Goal: Answer question/provide support: Share knowledge or assist other users

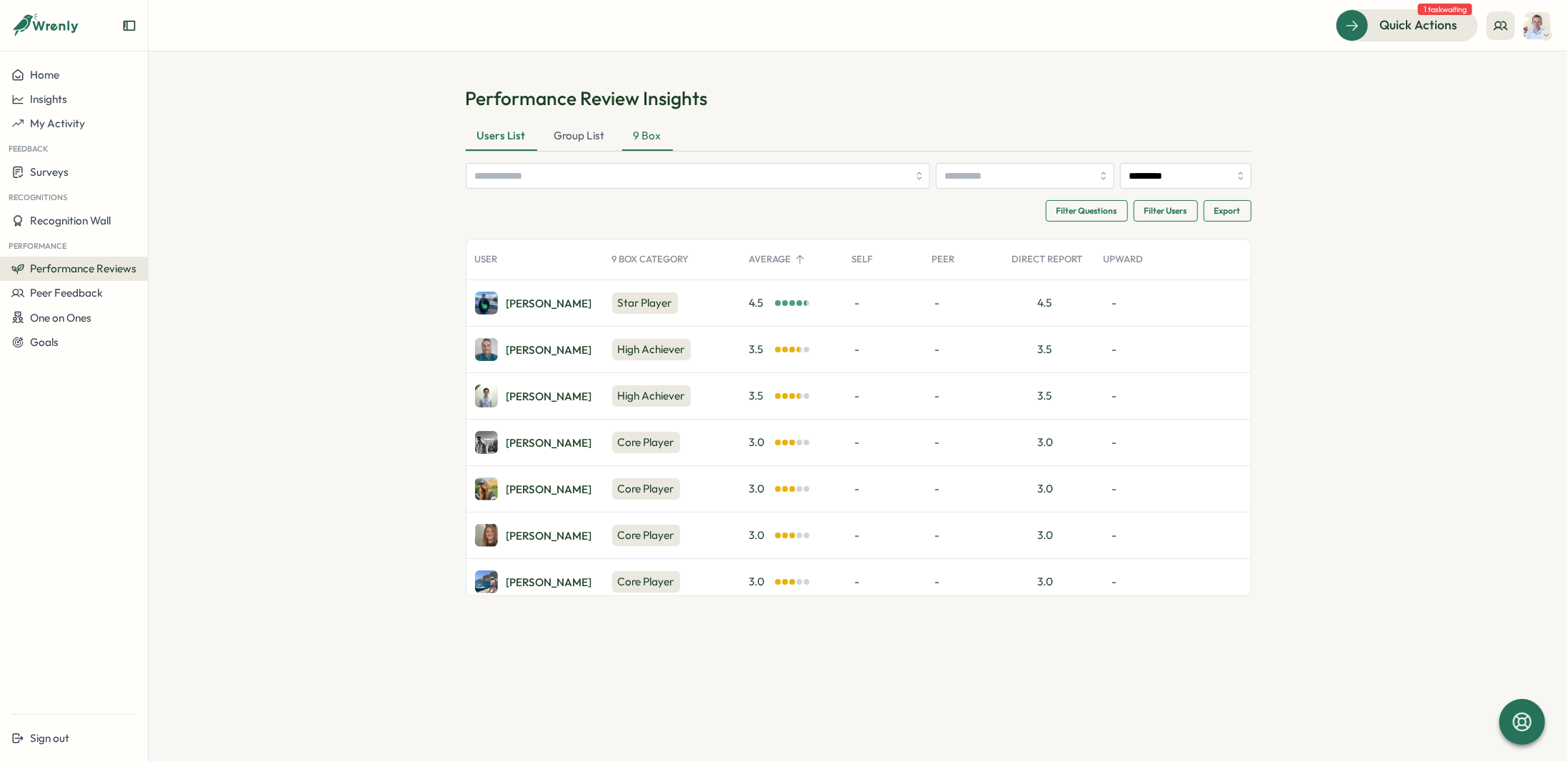
click at [654, 138] on div "9 Box" at bounding box center [647, 137] width 51 height 29
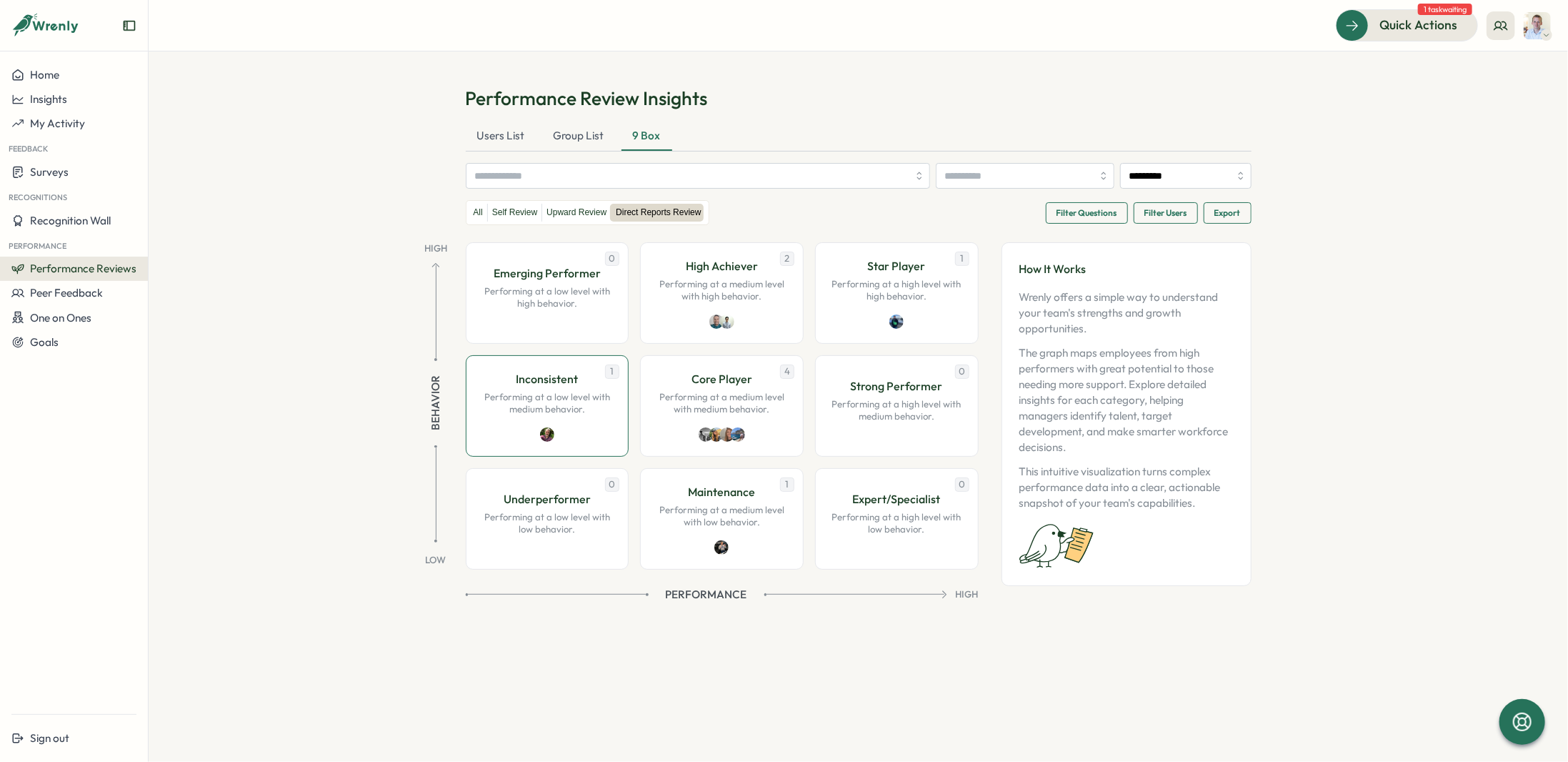
click at [549, 434] on img at bounding box center [547, 434] width 14 height 14
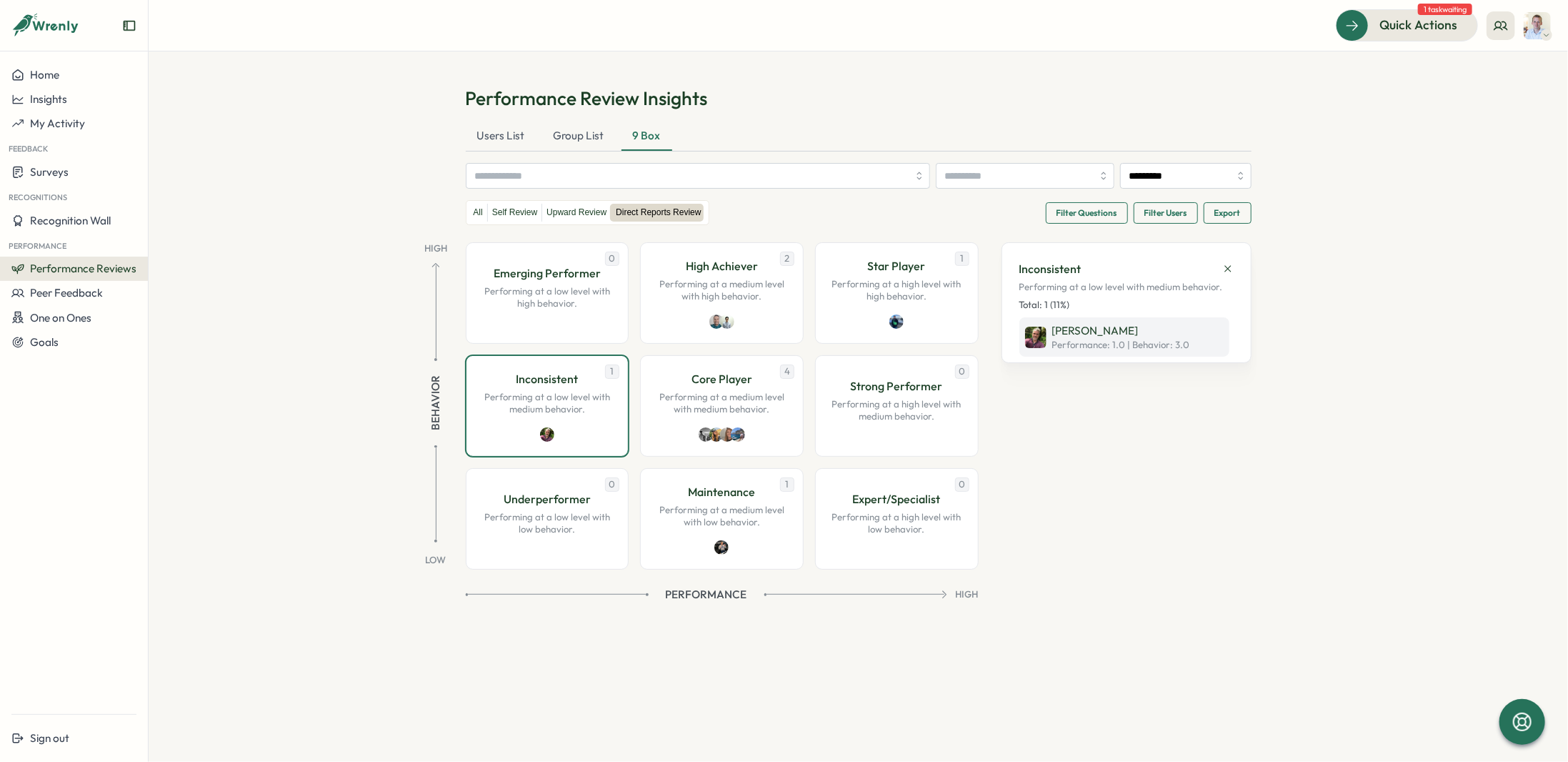
click at [1097, 343] on span "Performance: 1.0 | Behavior : 3.0" at bounding box center [1121, 345] width 138 height 13
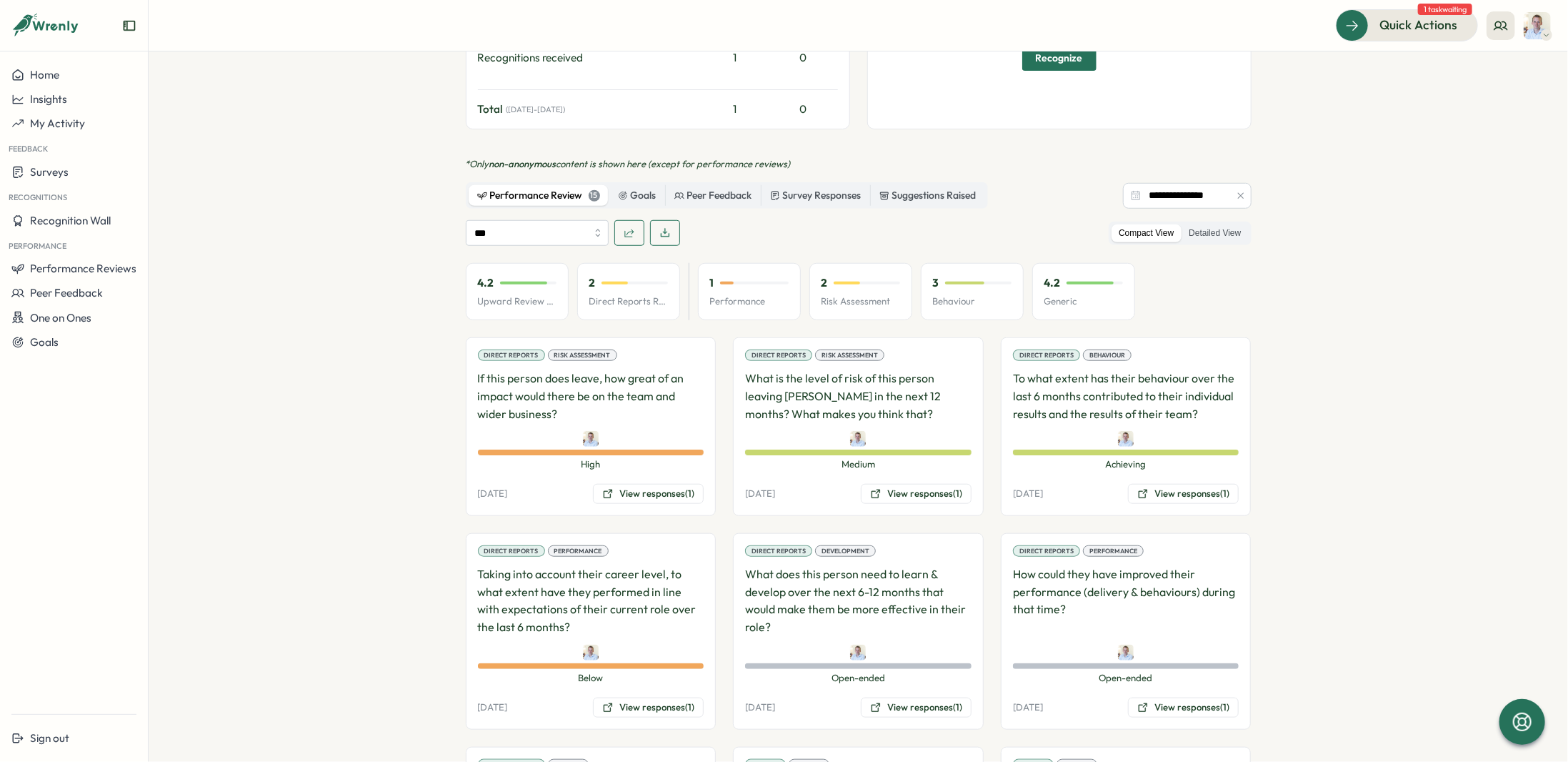
scroll to position [715, 0]
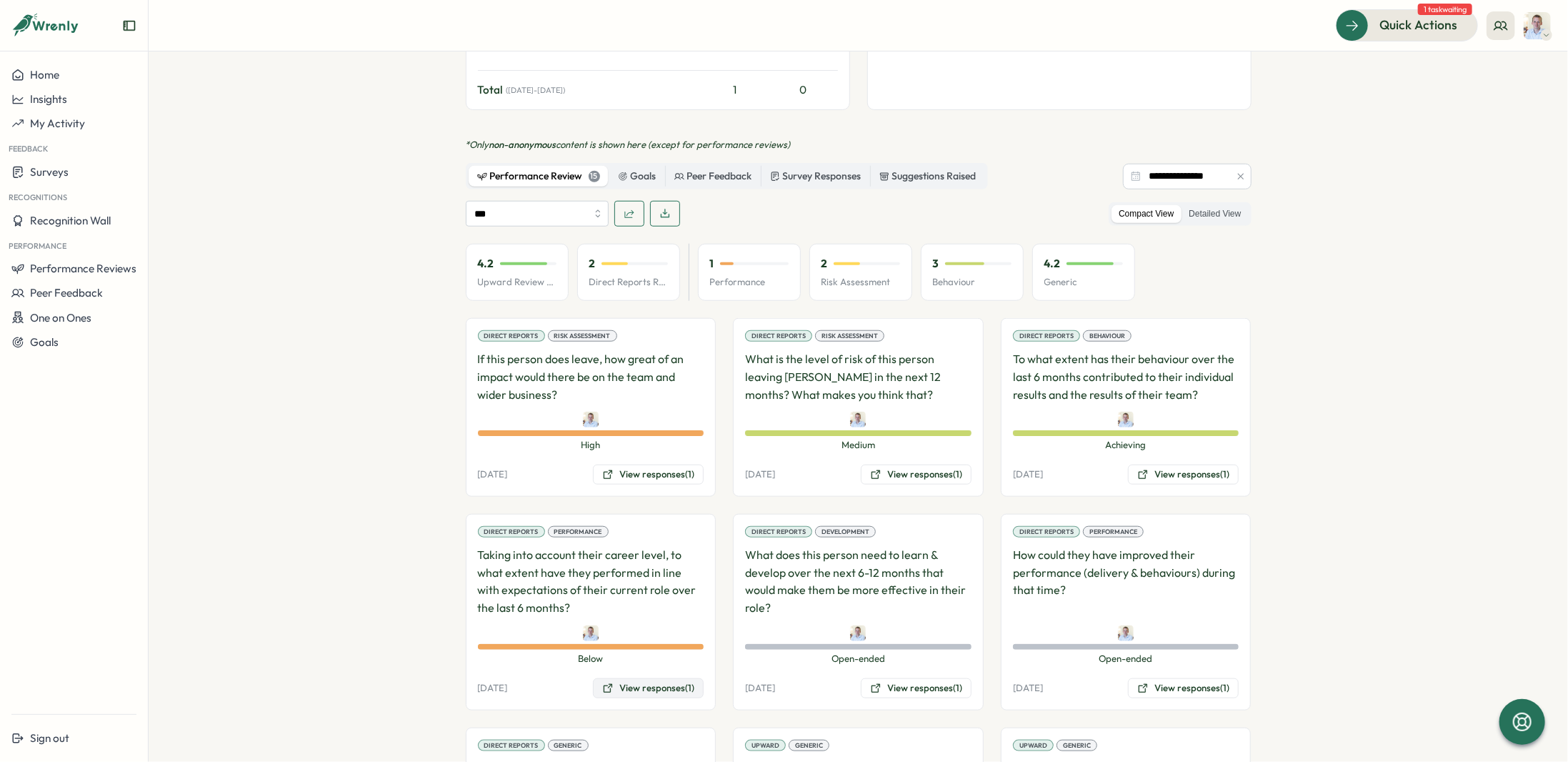
click at [637, 678] on button "View responses (1)" at bounding box center [648, 688] width 111 height 20
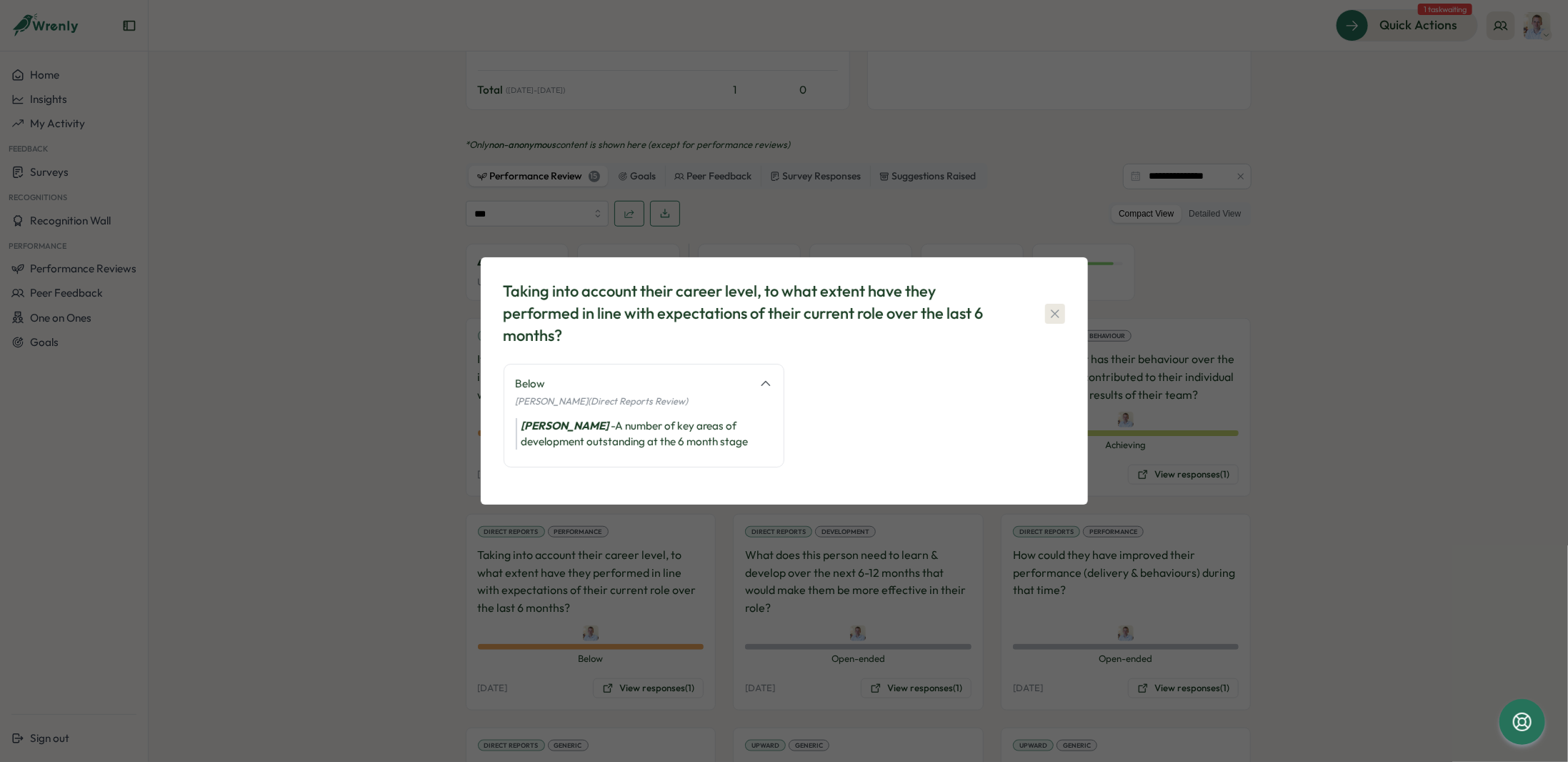
click at [1054, 311] on icon "button" at bounding box center [1055, 313] width 14 height 14
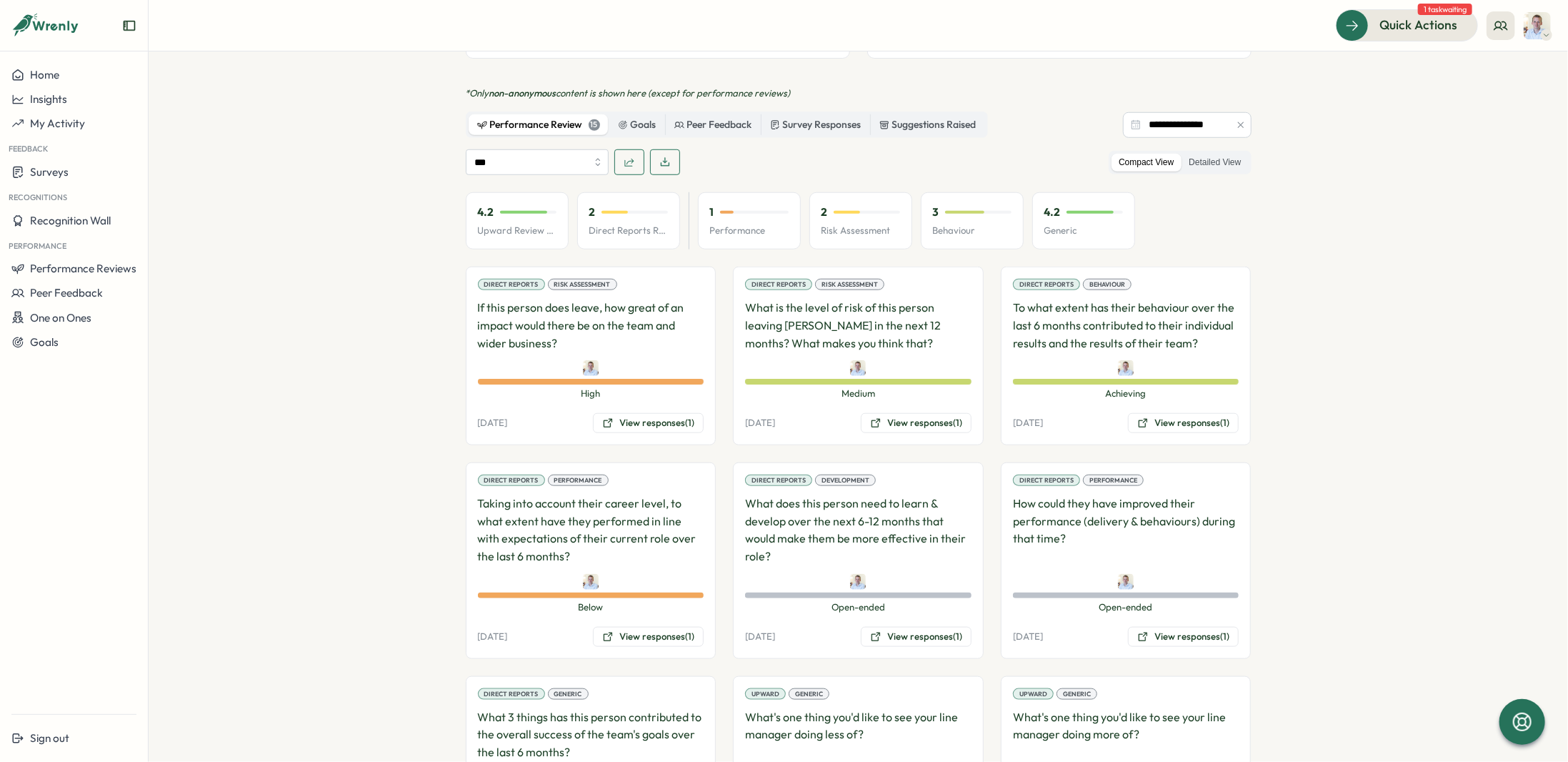
scroll to position [786, 0]
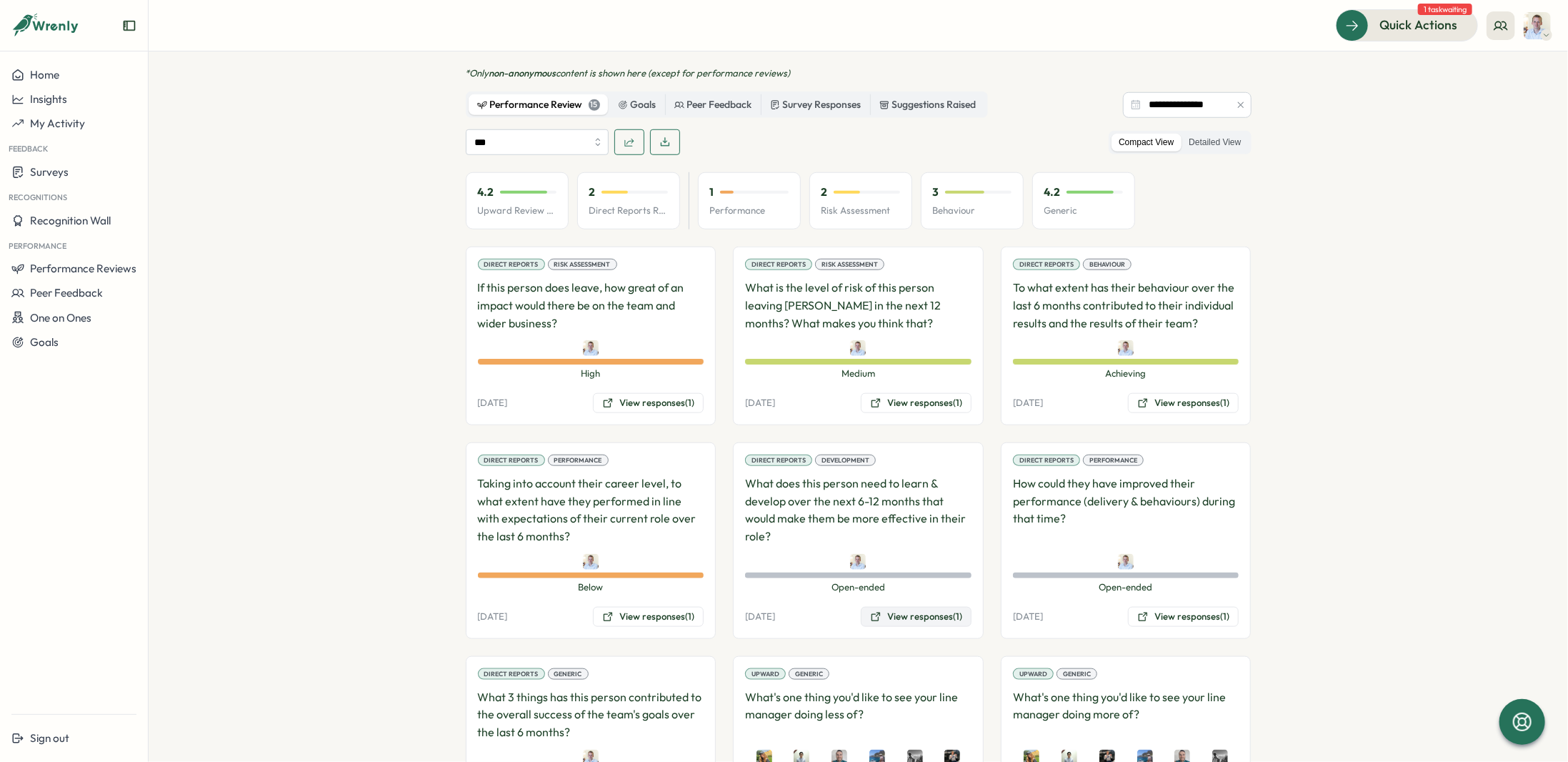
click at [898, 607] on button "View responses (1)" at bounding box center [916, 617] width 111 height 20
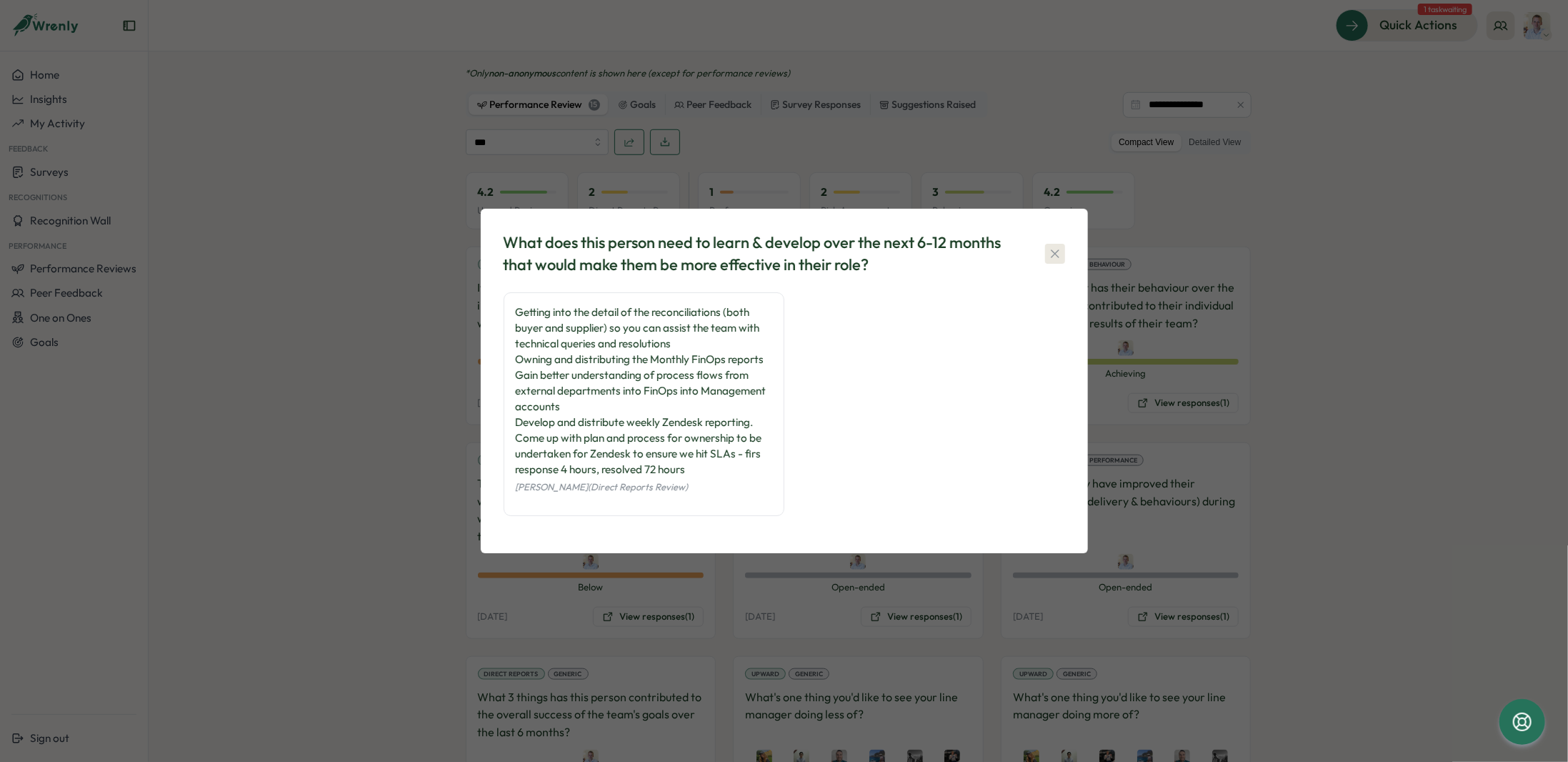
click at [1047, 260] on button "button" at bounding box center [1055, 254] width 20 height 20
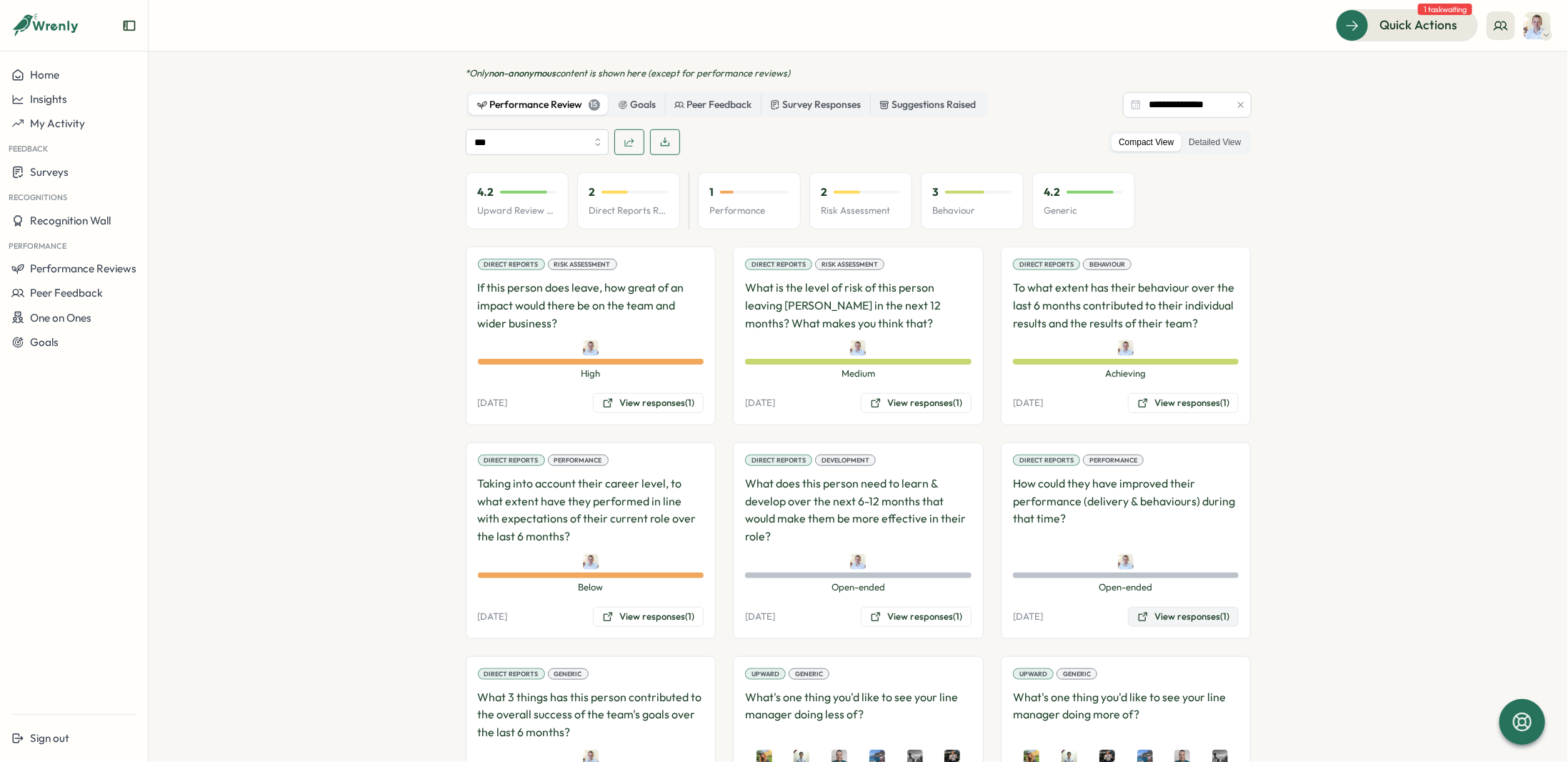
click at [1175, 607] on button "View responses (1)" at bounding box center [1183, 617] width 111 height 20
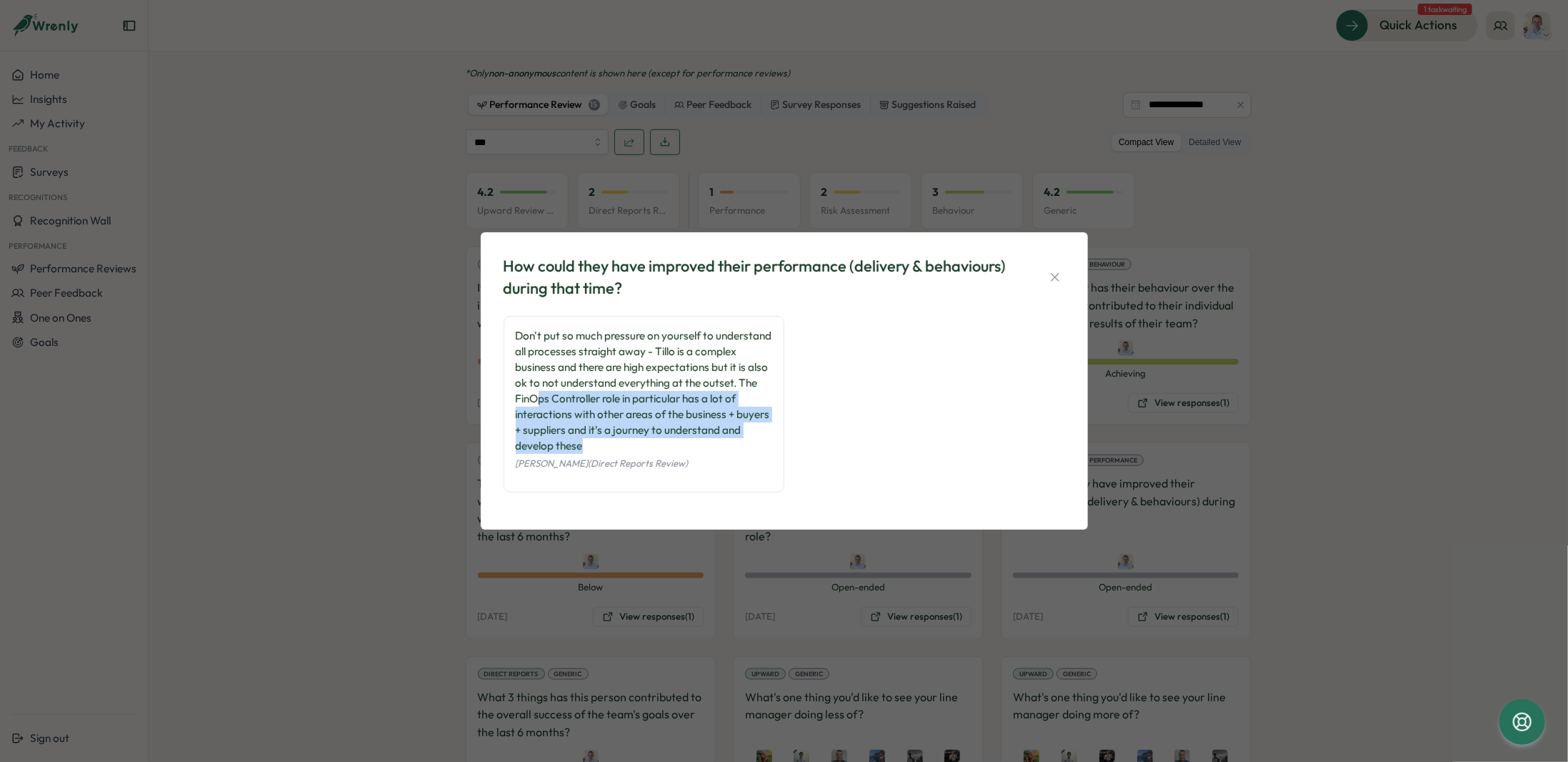
drag, startPoint x: 593, startPoint y: 397, endPoint x: 678, endPoint y: 446, distance: 98.1
click at [678, 446] on div "Don't put so much pressure on yourself to understand all processes straight awa…" at bounding box center [644, 391] width 257 height 126
click at [1051, 282] on icon "button" at bounding box center [1055, 278] width 14 height 14
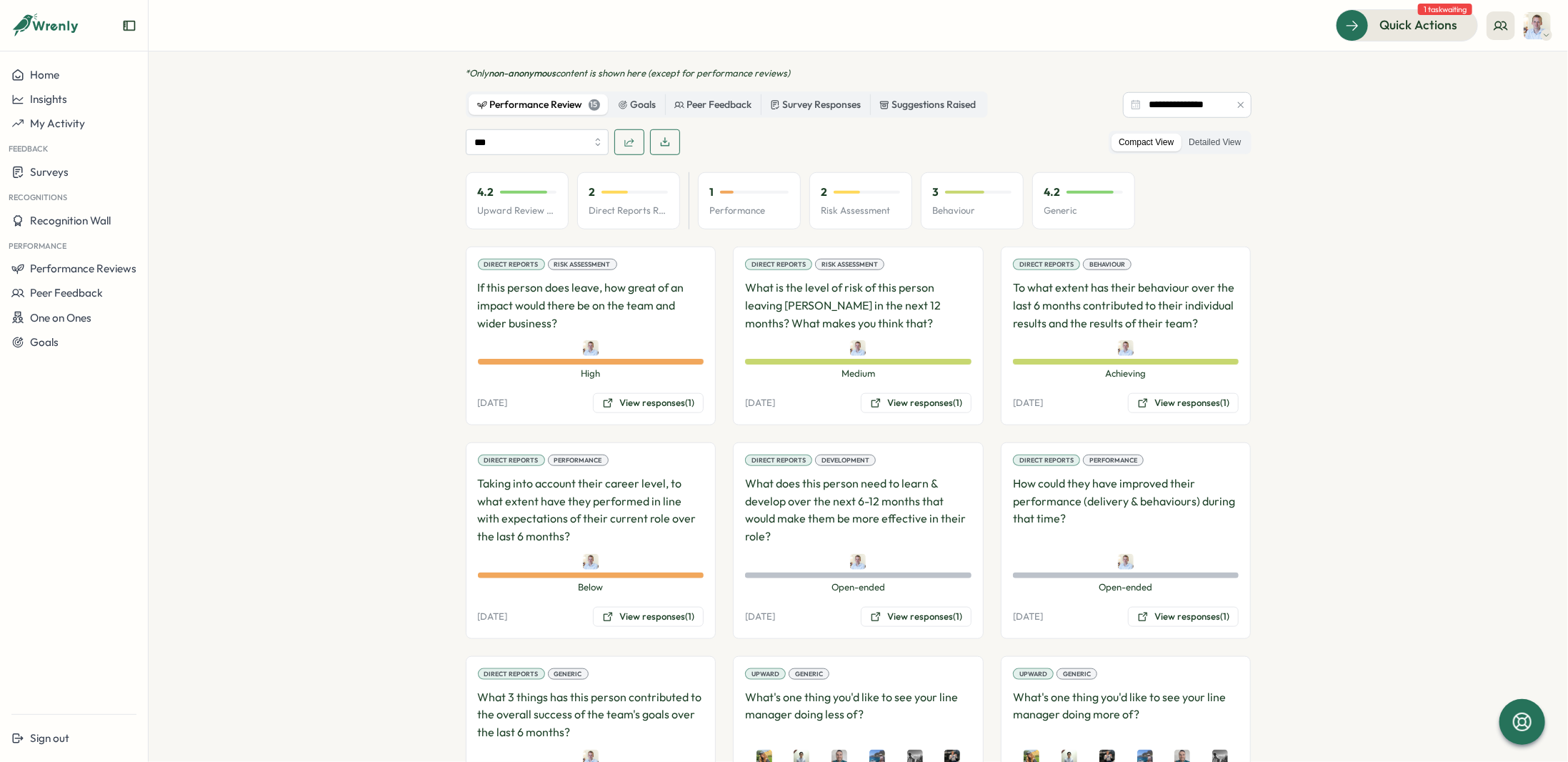
scroll to position [929, 0]
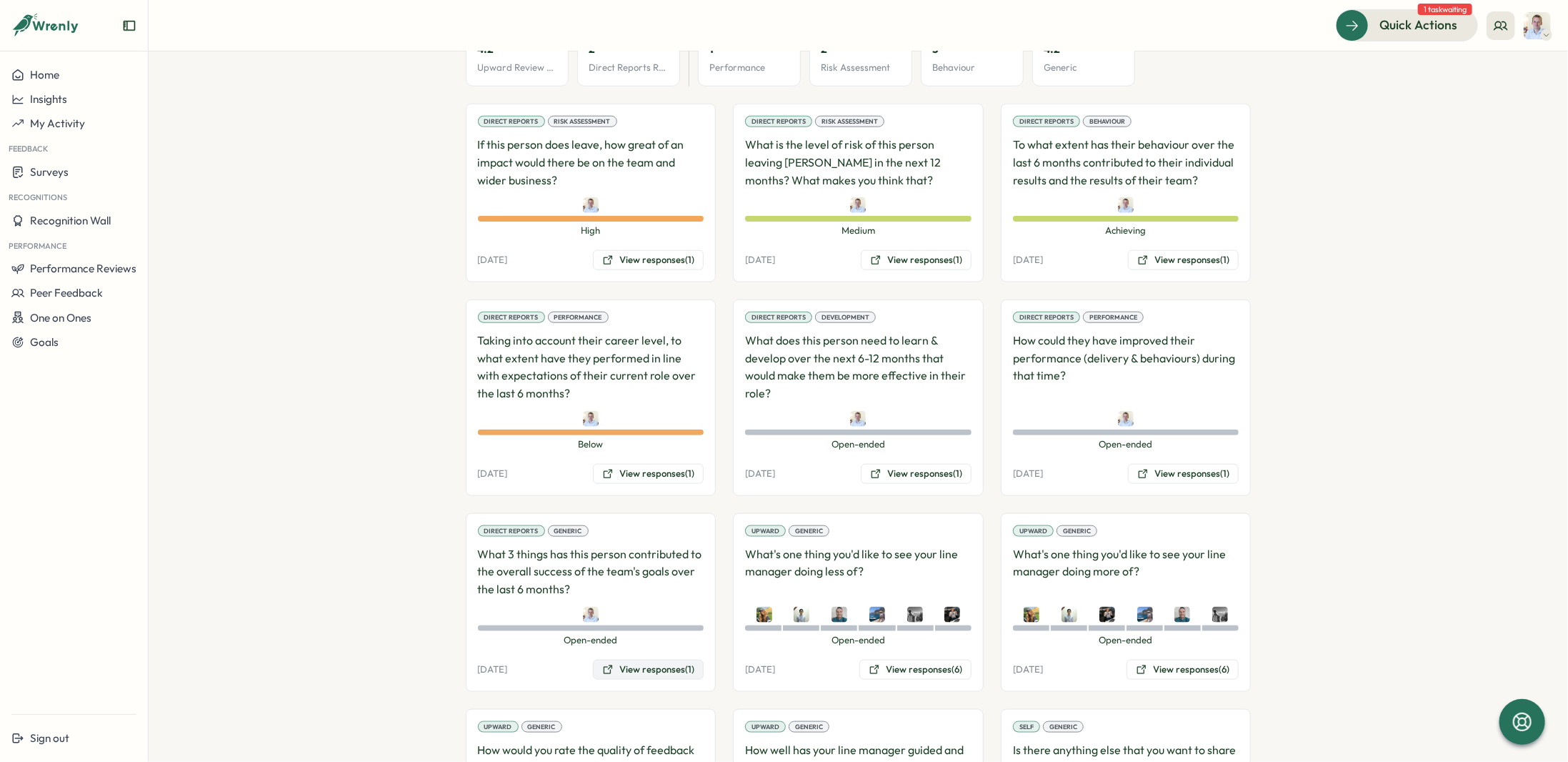
click at [636, 660] on button "View responses (1)" at bounding box center [648, 670] width 111 height 20
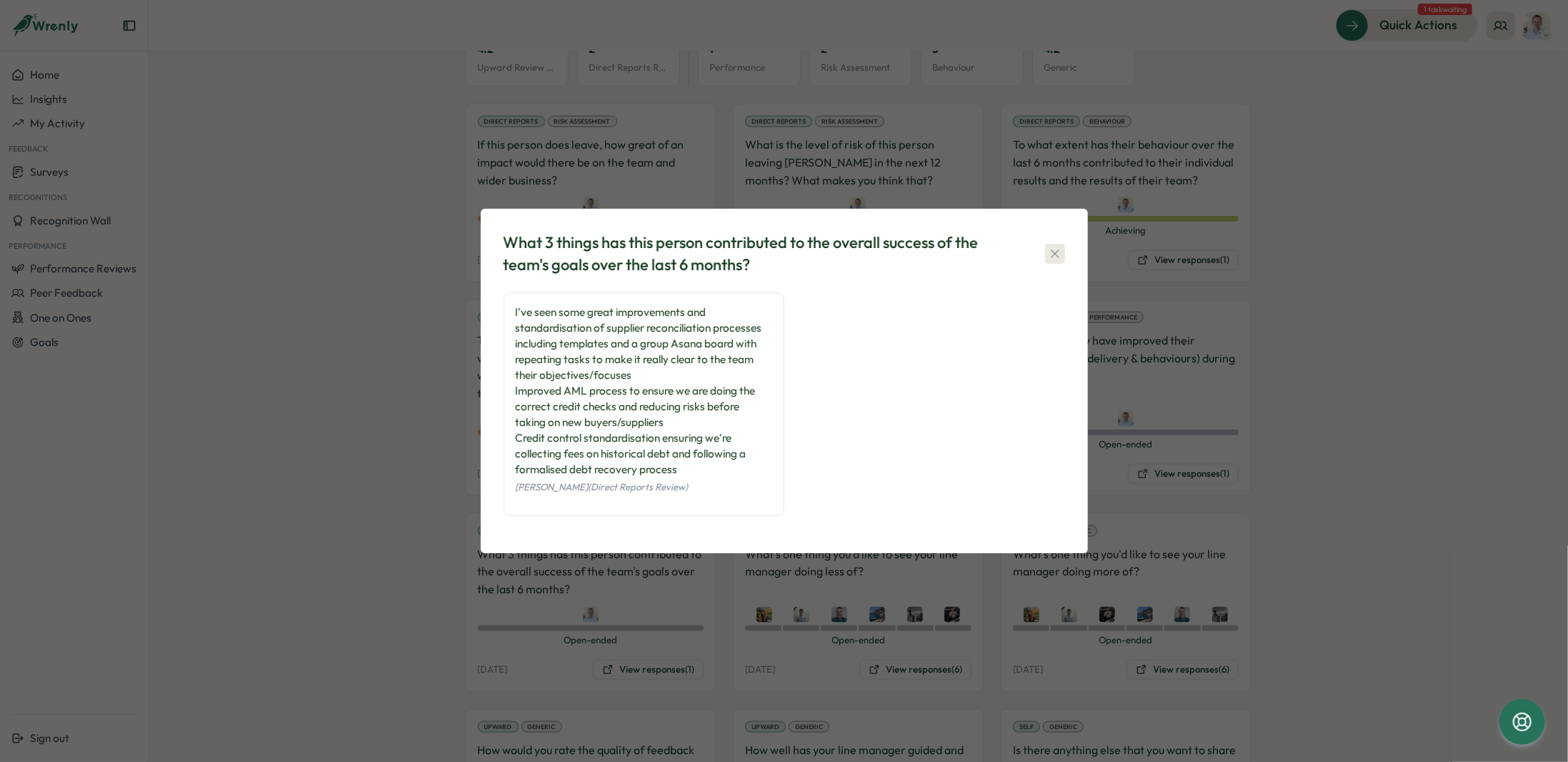
click at [1062, 260] on icon "button" at bounding box center [1055, 254] width 14 height 14
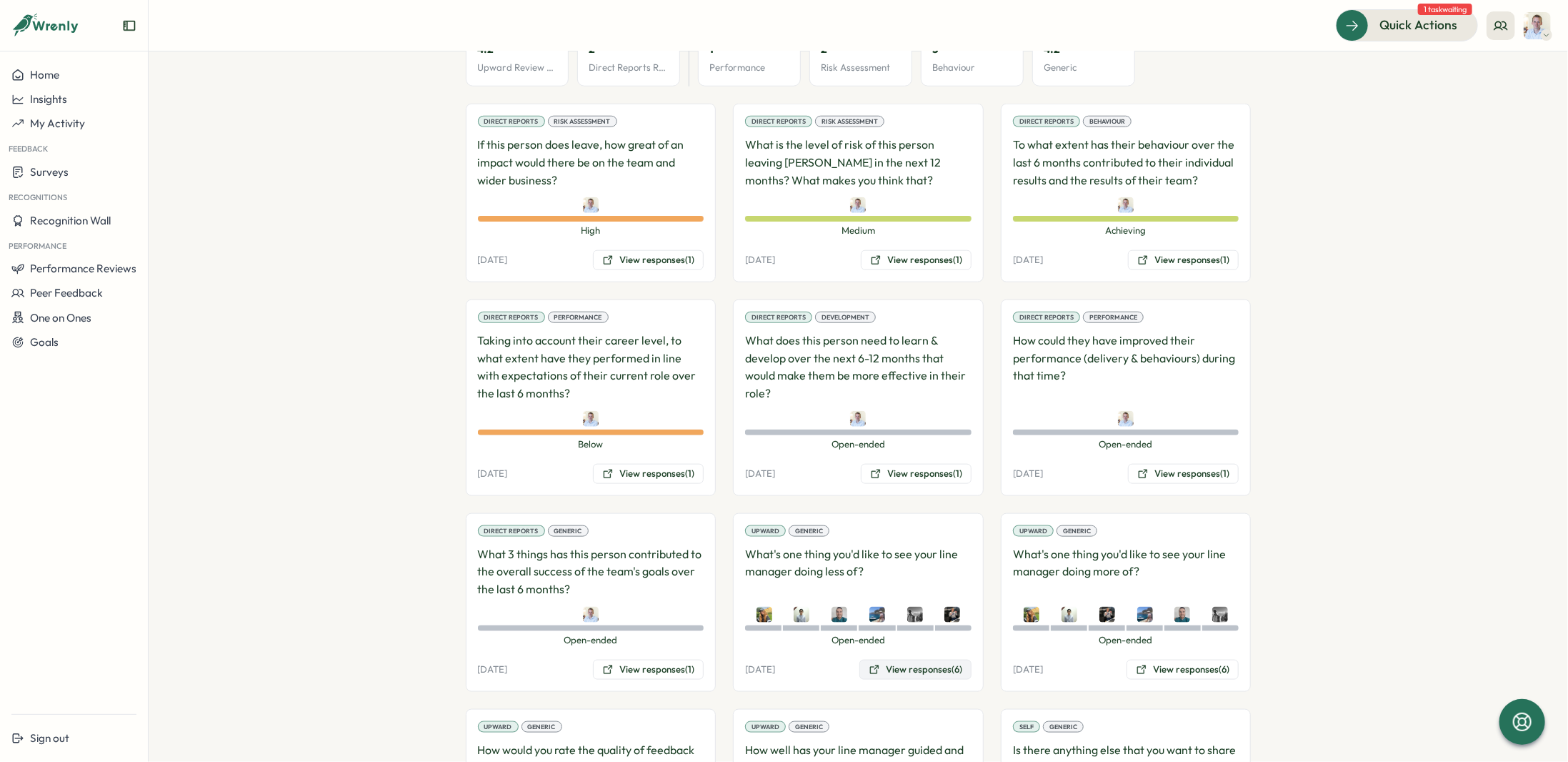
click at [901, 660] on button "View responses (6)" at bounding box center [915, 670] width 112 height 20
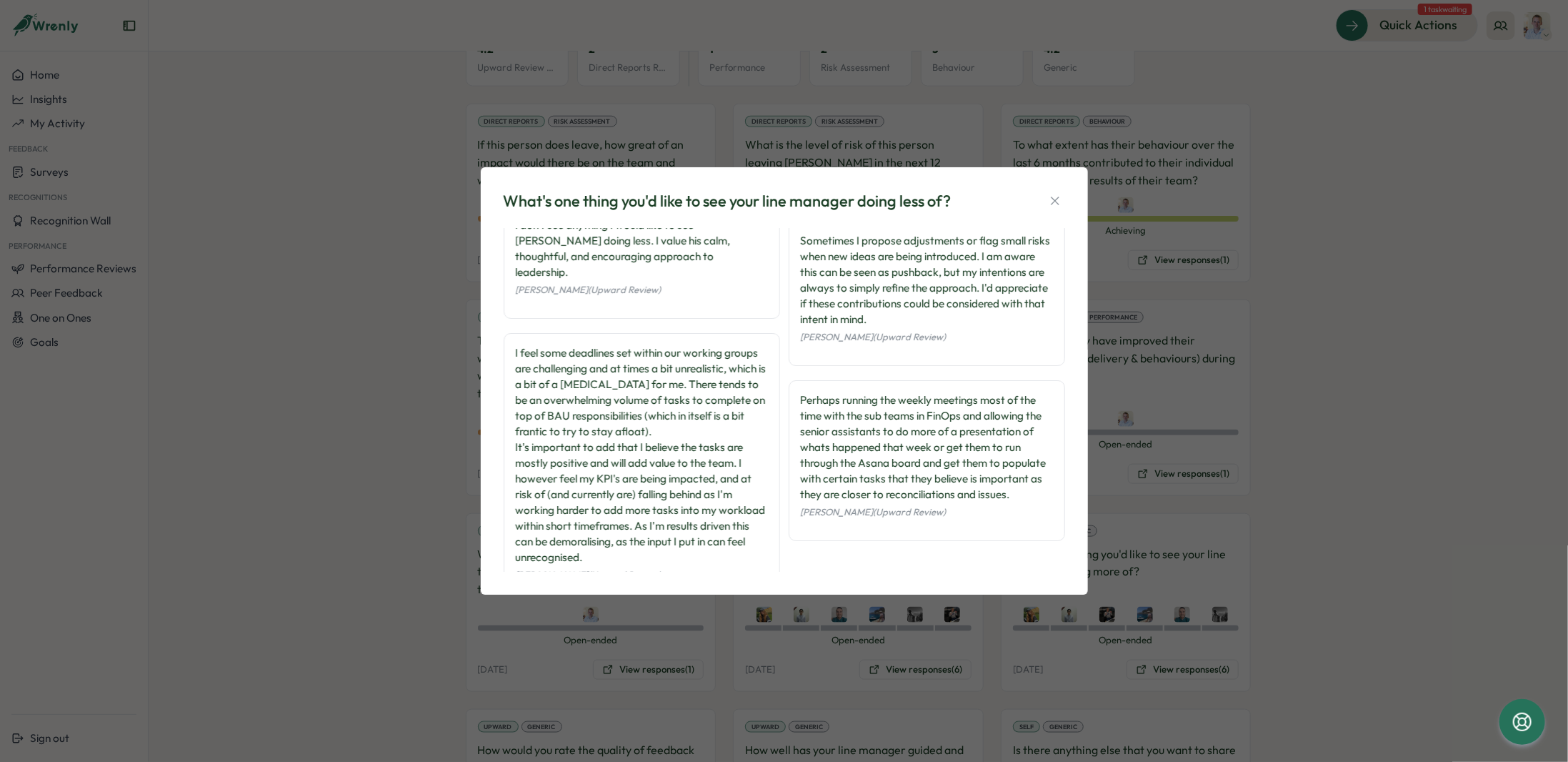
scroll to position [132, 0]
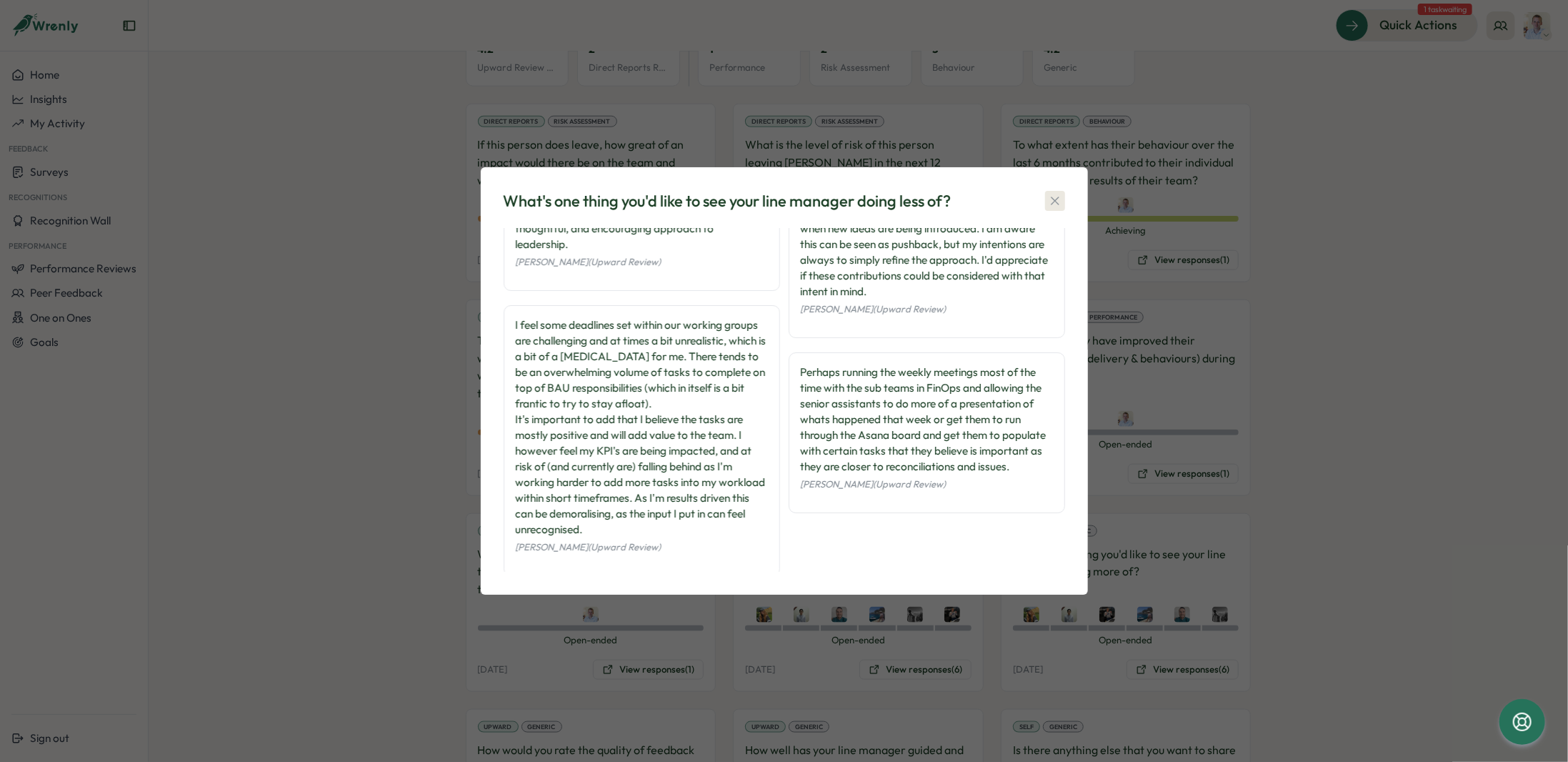
click at [1059, 206] on icon "button" at bounding box center [1055, 201] width 14 height 14
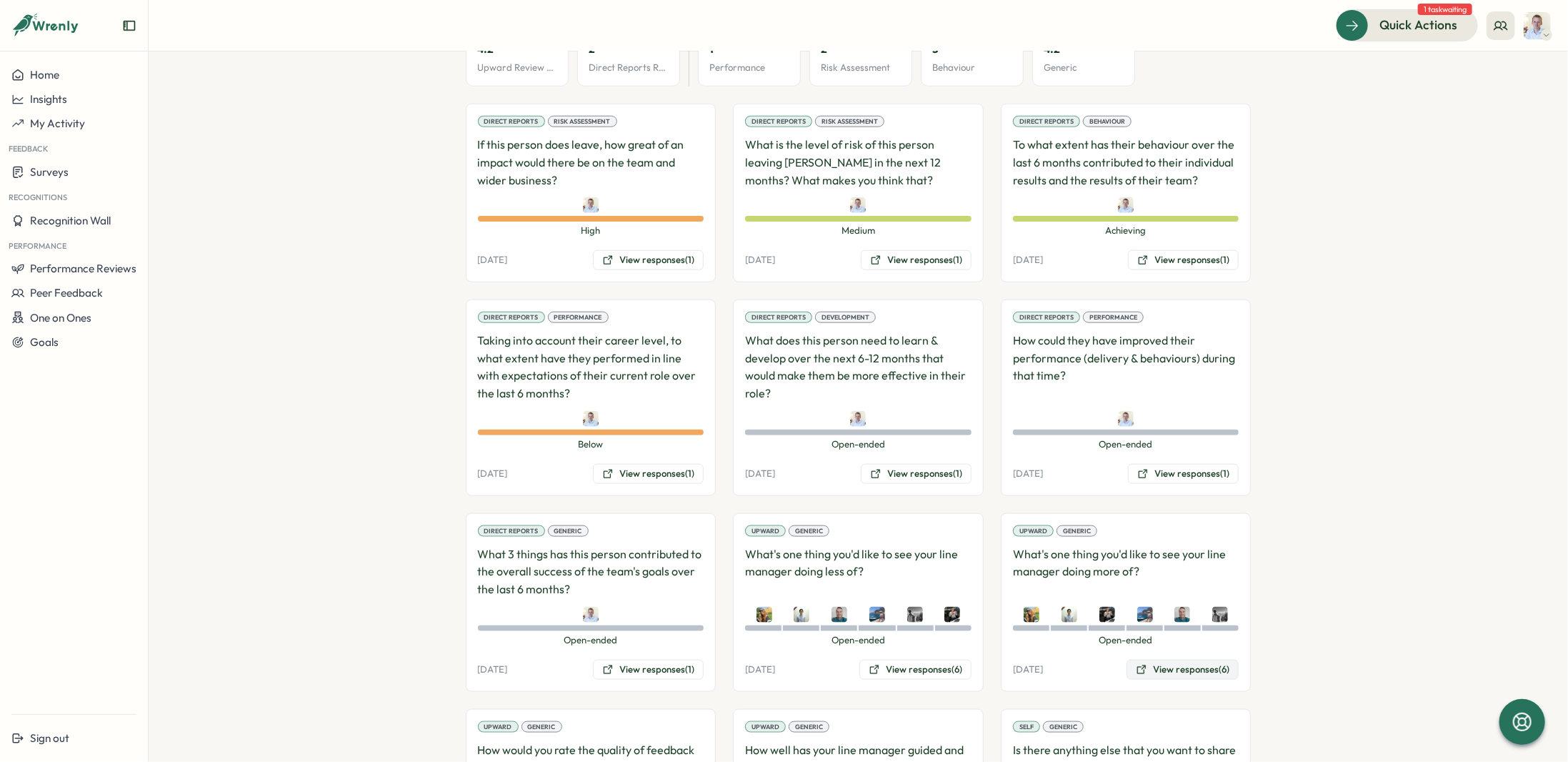
click at [1209, 660] on button "View responses (6)" at bounding box center [1182, 670] width 112 height 20
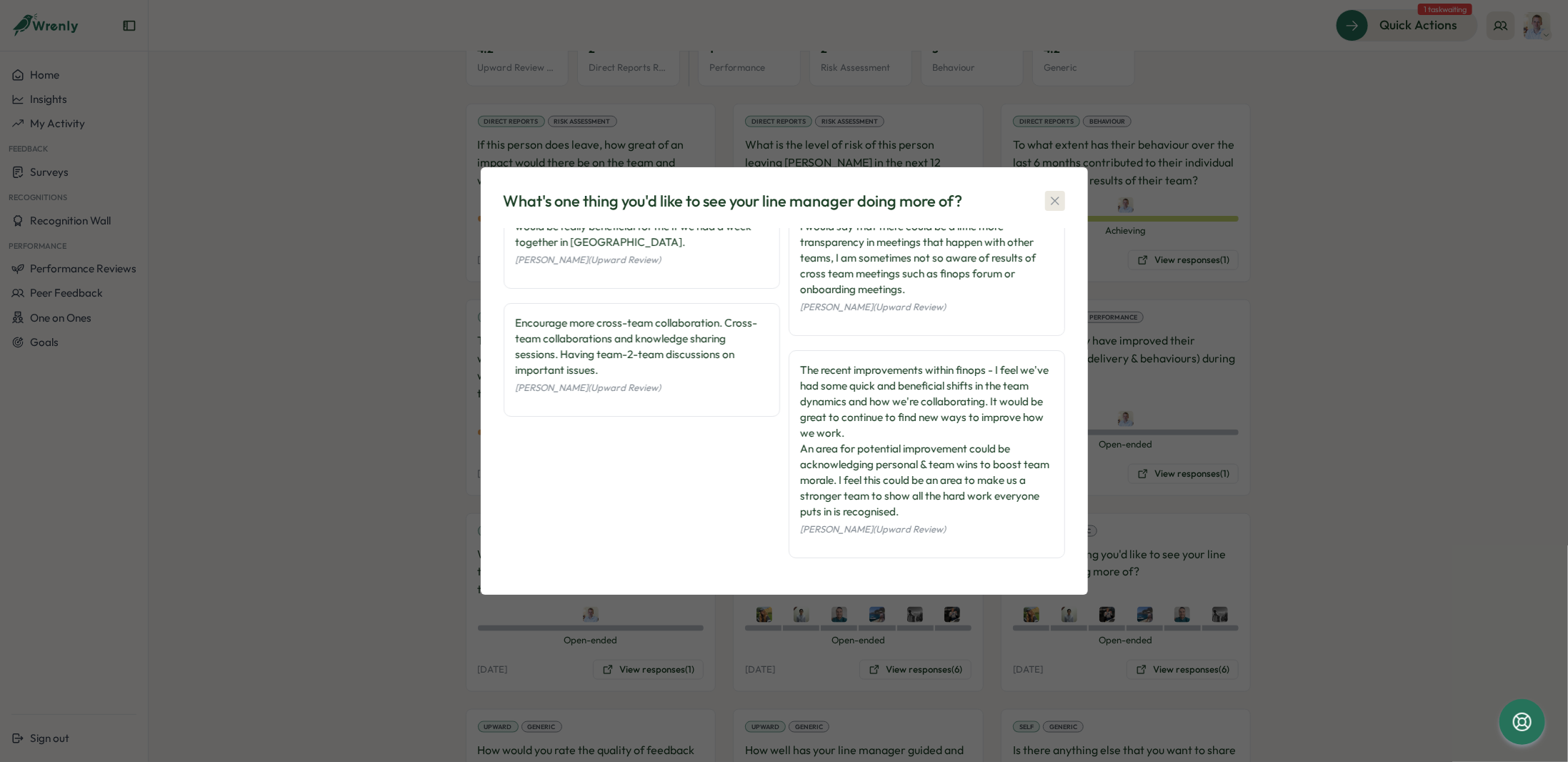
click at [1052, 200] on icon "button" at bounding box center [1055, 201] width 14 height 14
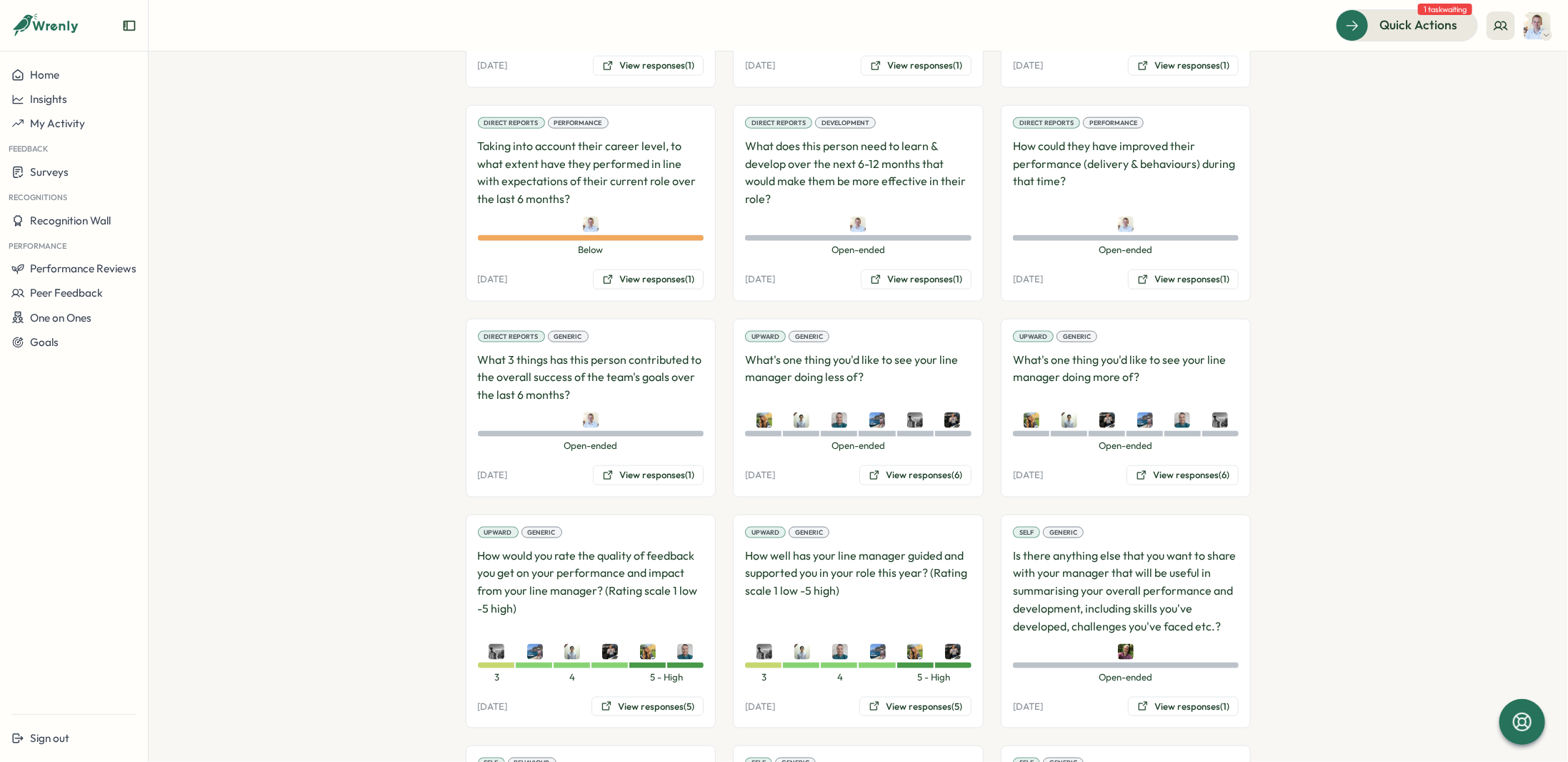
scroll to position [1143, 0]
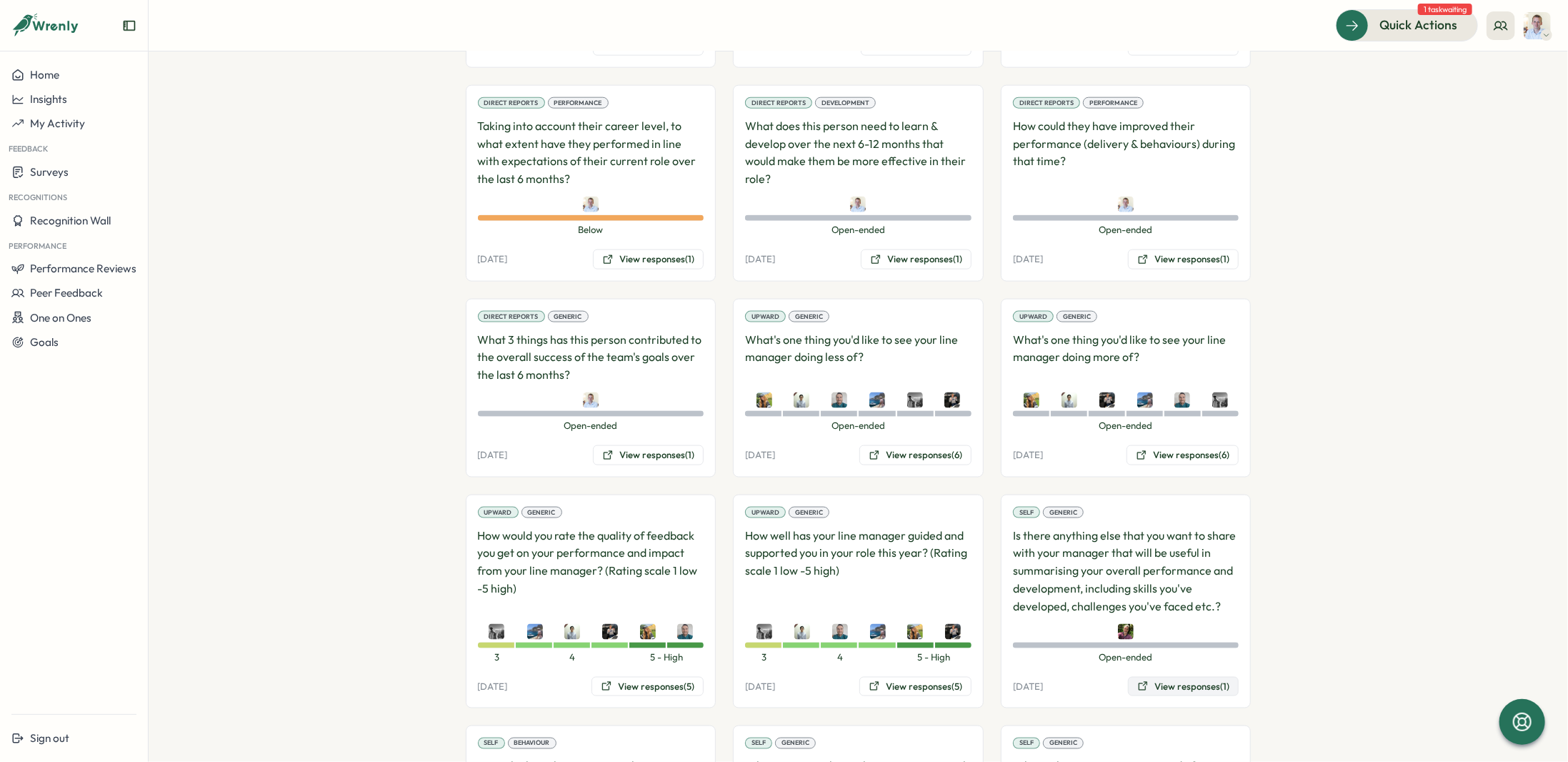
click at [1178, 677] on button "View responses (1)" at bounding box center [1183, 687] width 111 height 20
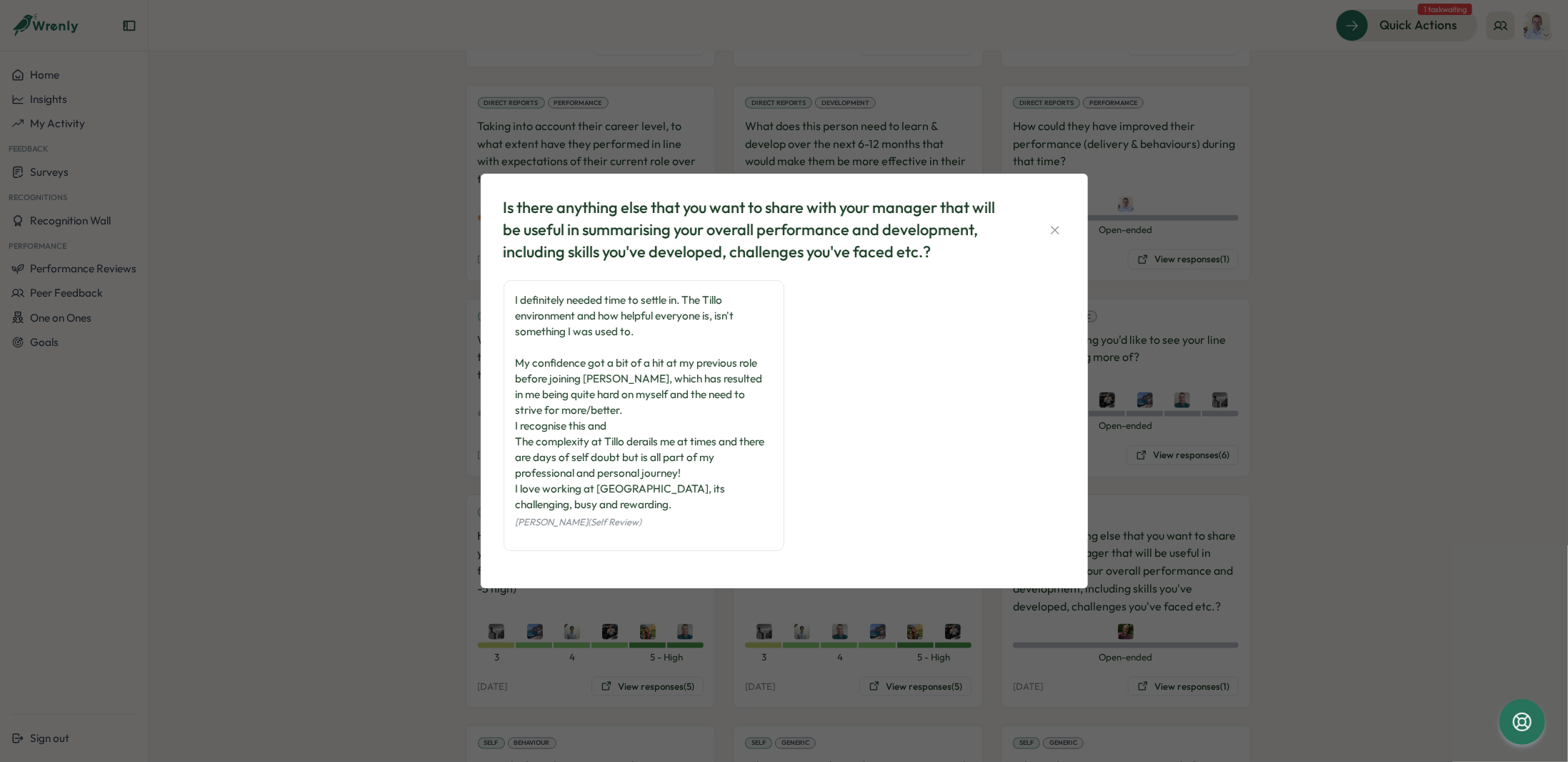
click at [1043, 228] on div "Is there anything else that you want to share with your manager that will be us…" at bounding box center [784, 230] width 562 height 66
click at [1048, 228] on icon "button" at bounding box center [1055, 230] width 14 height 14
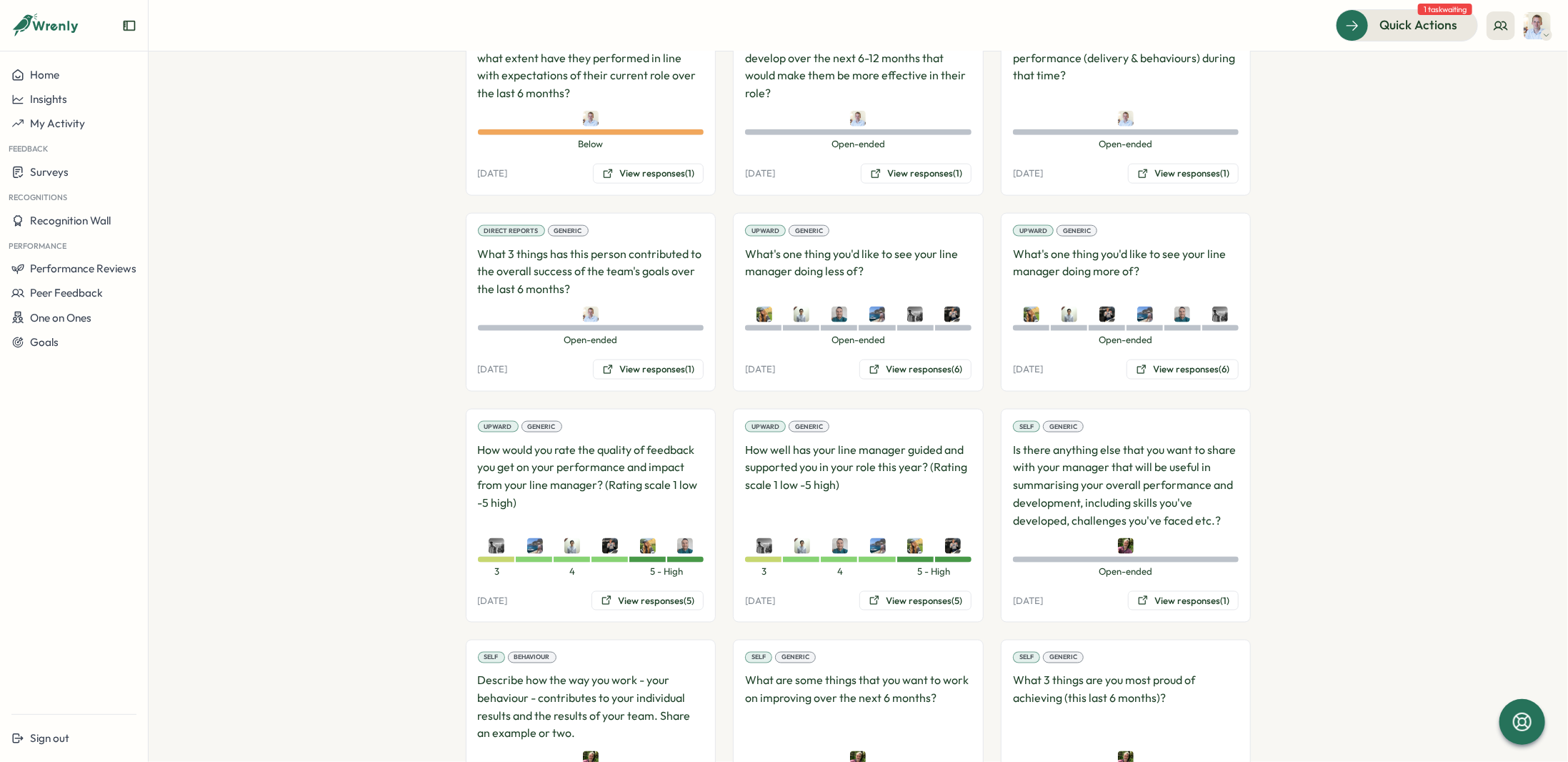
scroll to position [1309, 0]
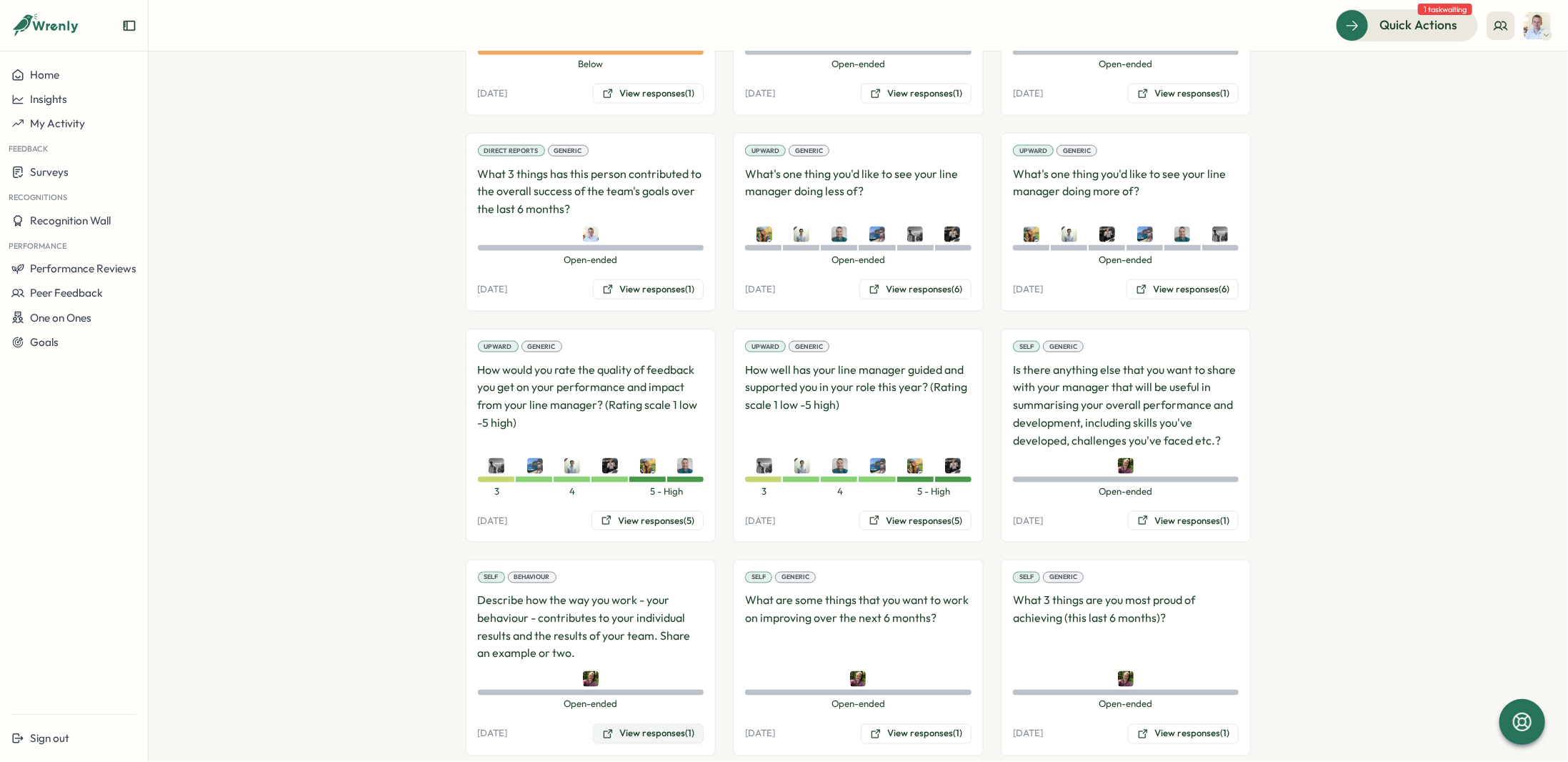
click at [634, 724] on button "View responses (1)" at bounding box center [648, 734] width 111 height 20
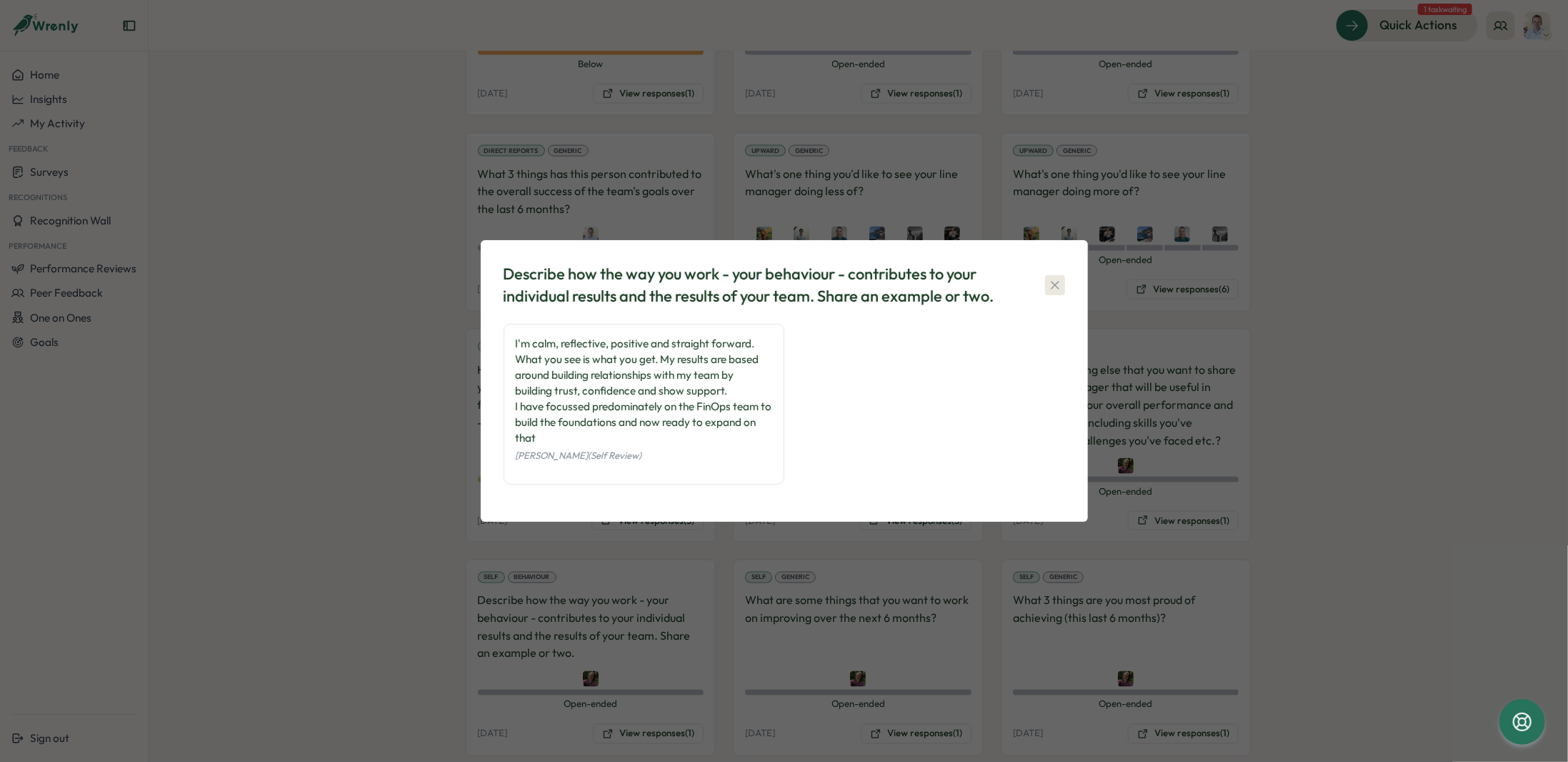
click at [1057, 293] on button "button" at bounding box center [1055, 285] width 20 height 20
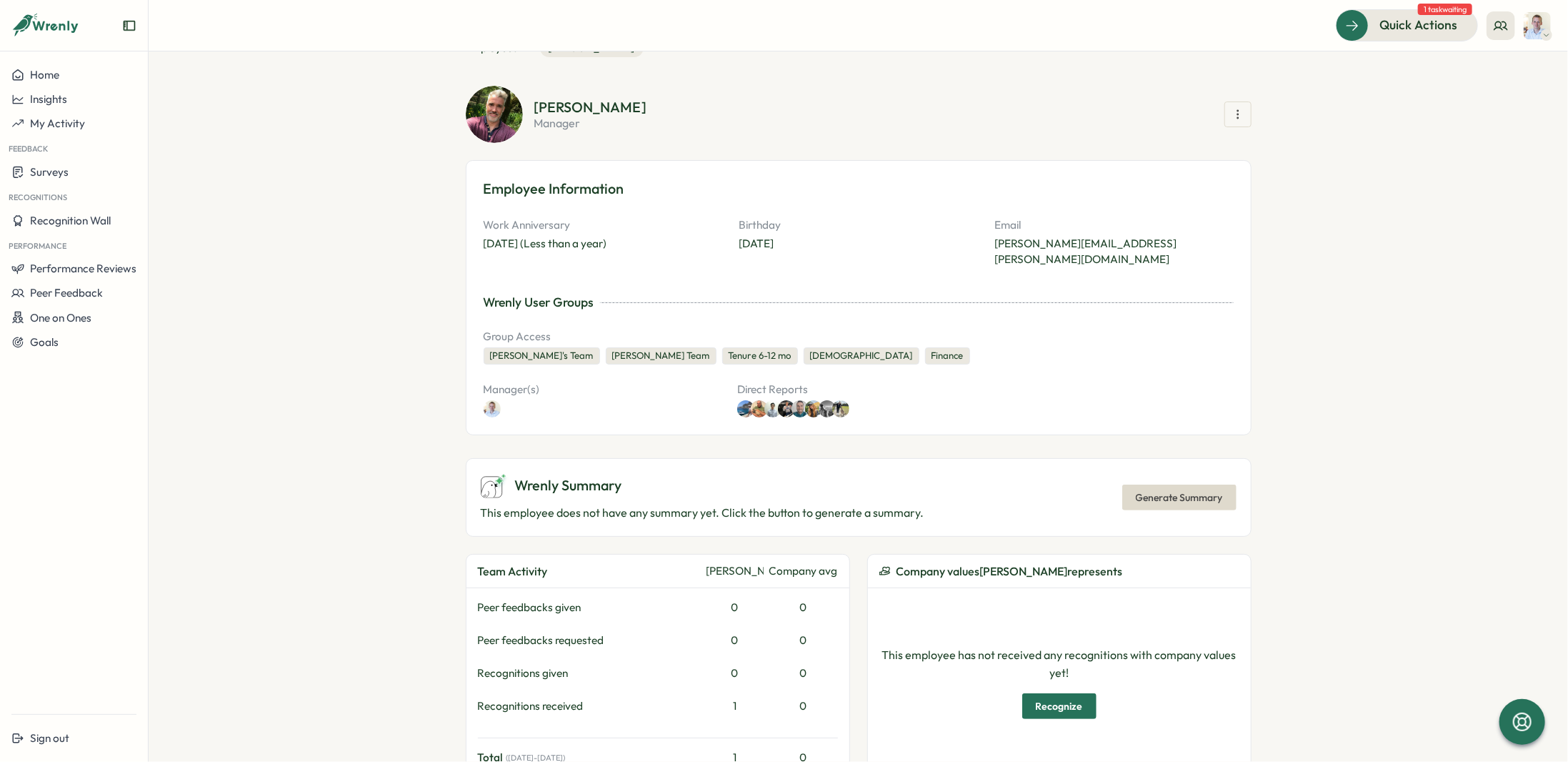
scroll to position [0, 0]
